Goal: Task Accomplishment & Management: Use online tool/utility

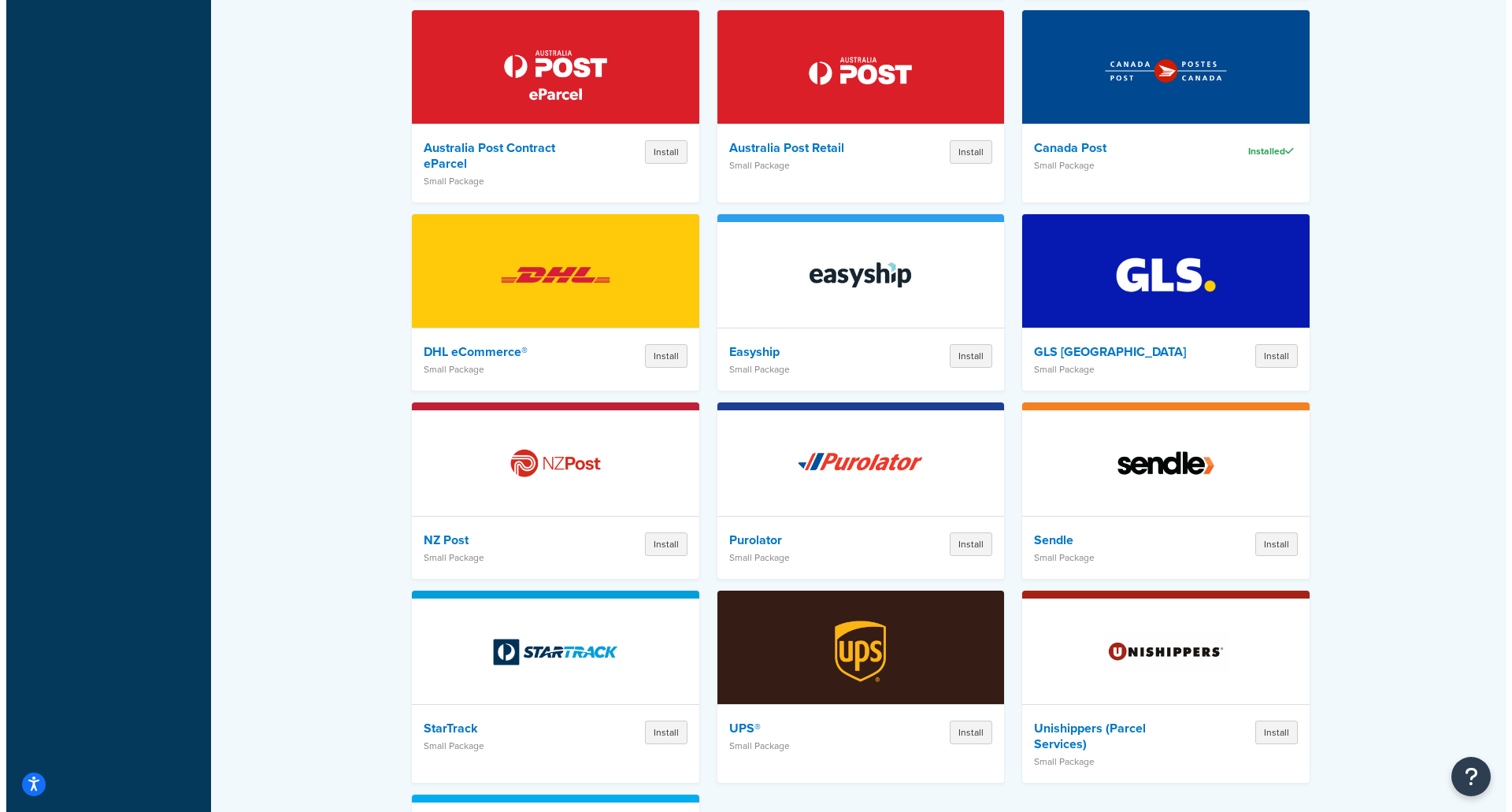
scroll to position [1313, 0]
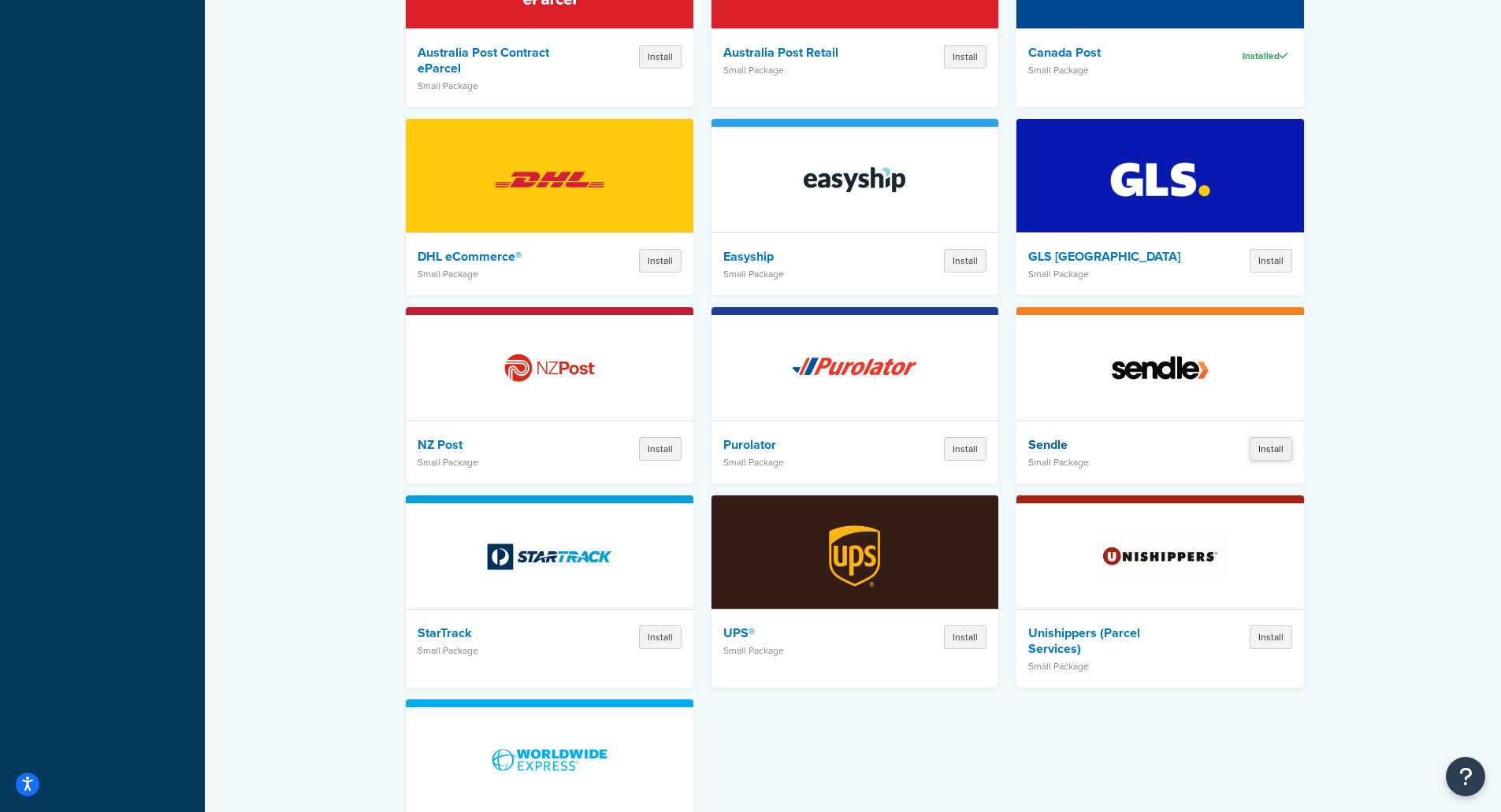
click at [1272, 437] on button "Install" at bounding box center [1271, 449] width 43 height 24
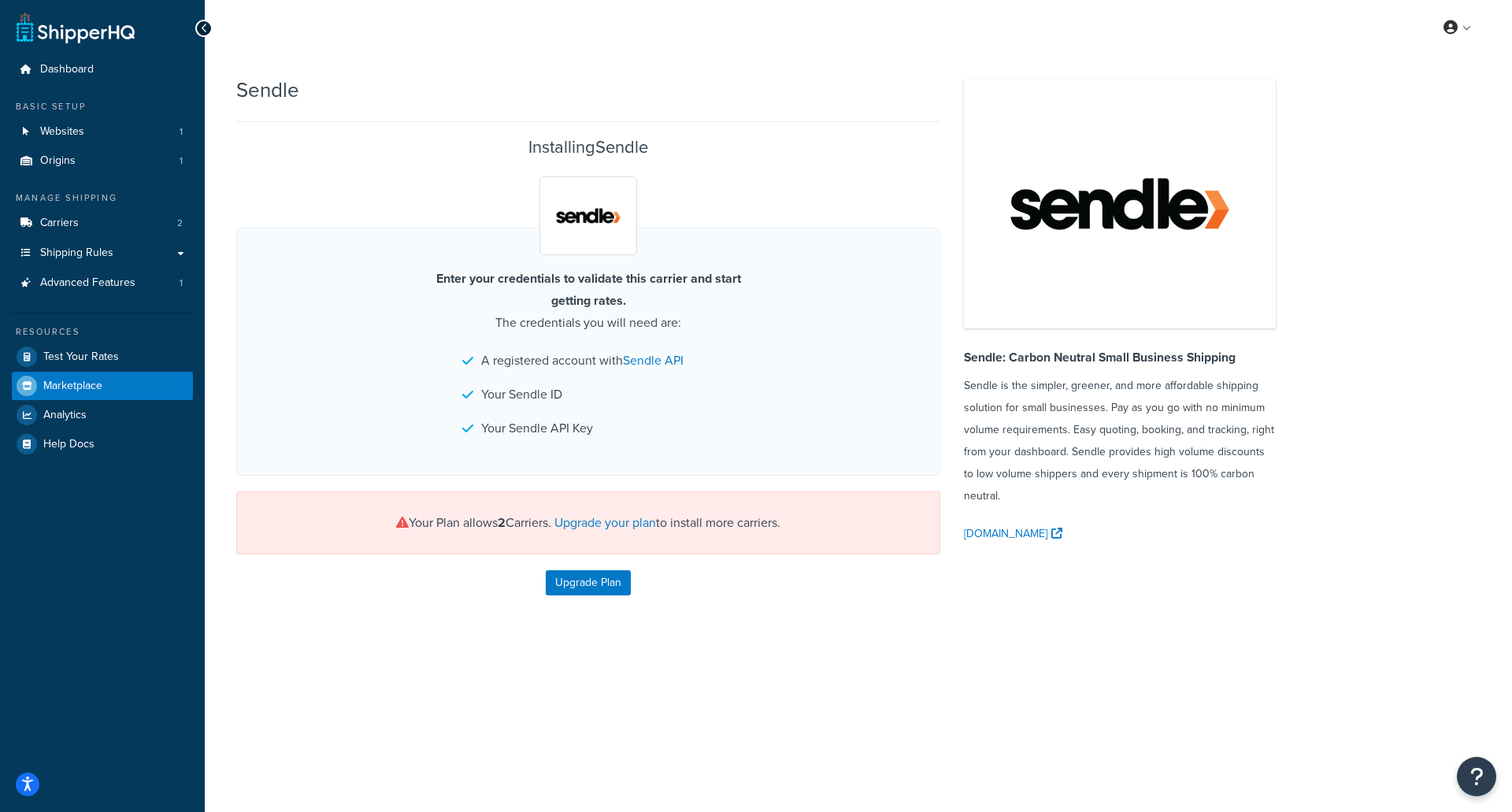
click at [205, 25] on icon at bounding box center [204, 29] width 7 height 11
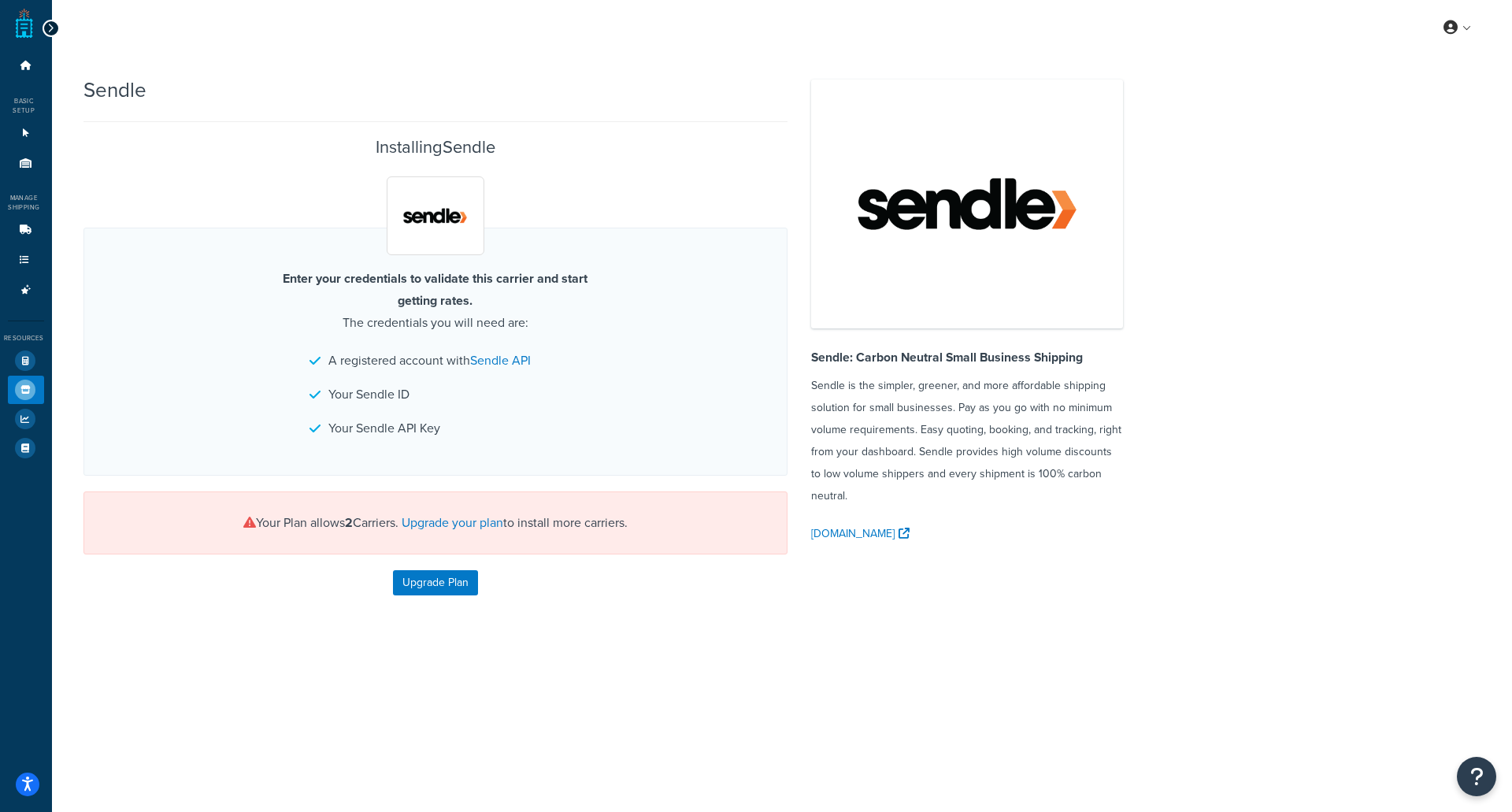
click at [49, 28] on icon at bounding box center [51, 29] width 7 height 11
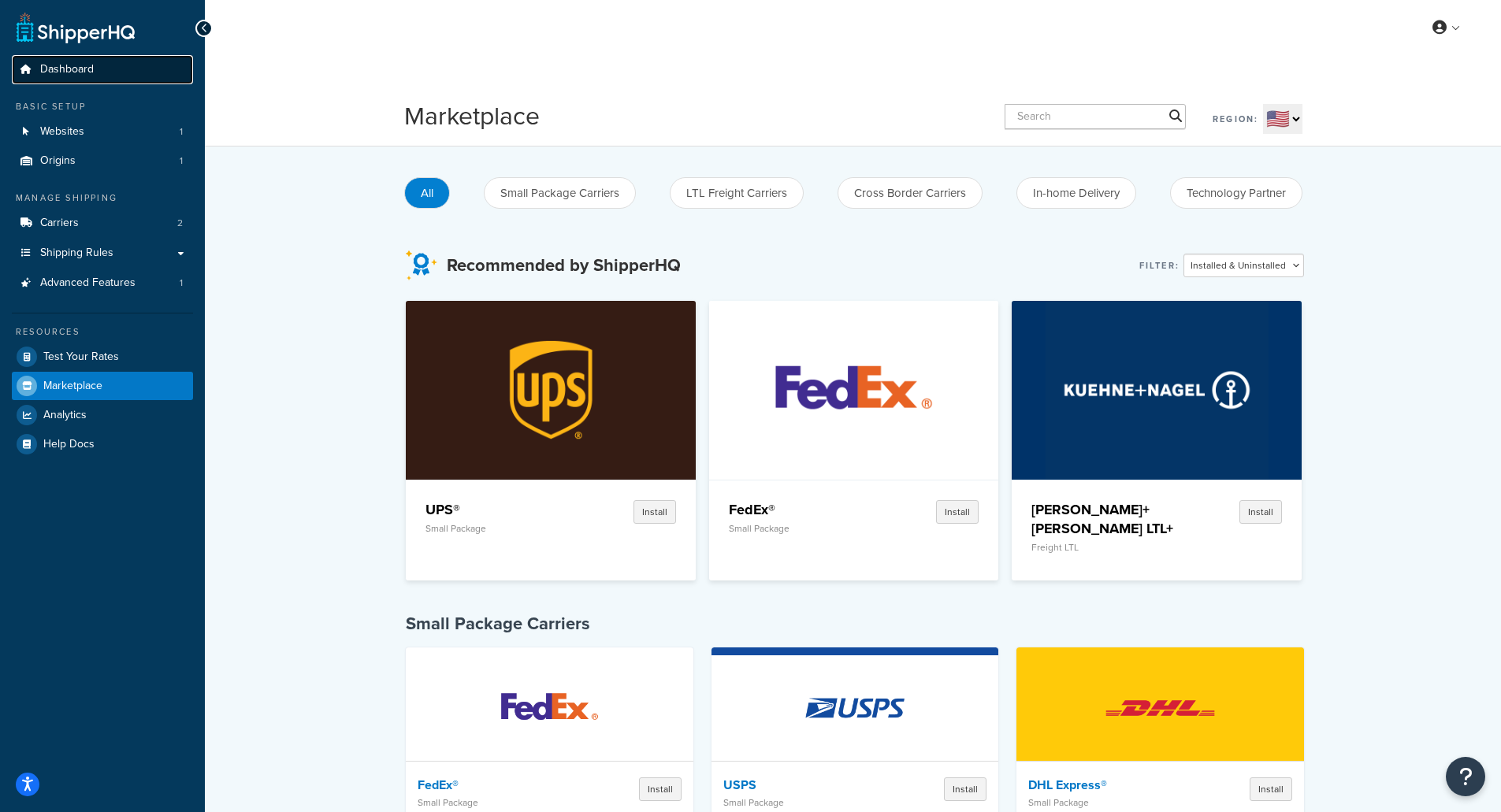
click at [56, 67] on span "Dashboard" at bounding box center [67, 70] width 54 height 13
